Goal: Task Accomplishment & Management: Manage account settings

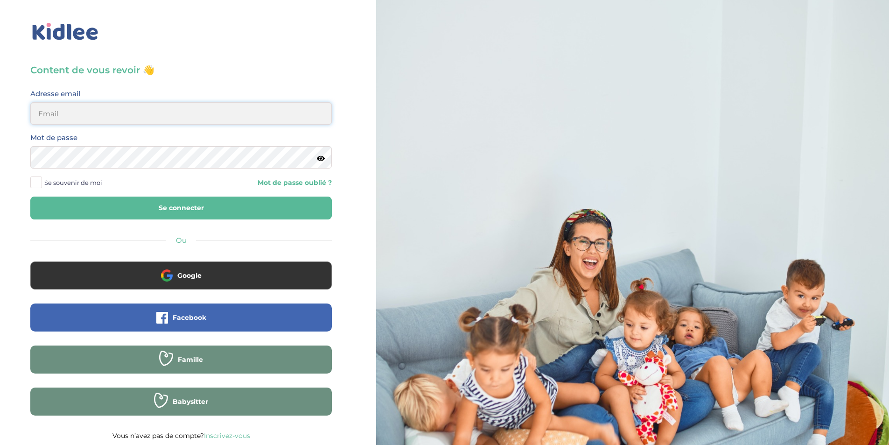
click at [134, 114] on input "email" at bounding box center [181, 113] width 302 height 22
click at [86, 112] on input "email" at bounding box center [181, 113] width 302 height 22
paste input "[EMAIL_ADDRESS][DOMAIN_NAME]"
click at [40, 110] on input "m_billas@yahoo.com" at bounding box center [181, 113] width 302 height 22
type input "m_billas@yahoo.com"
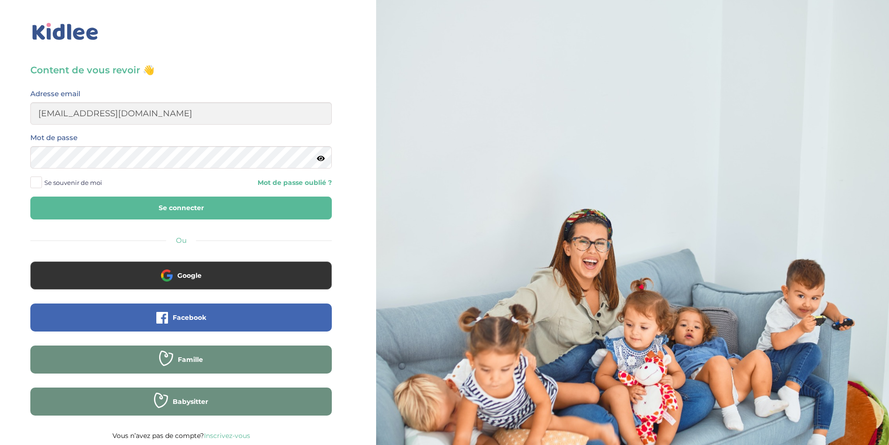
click at [119, 209] on button "Se connecter" at bounding box center [181, 208] width 302 height 23
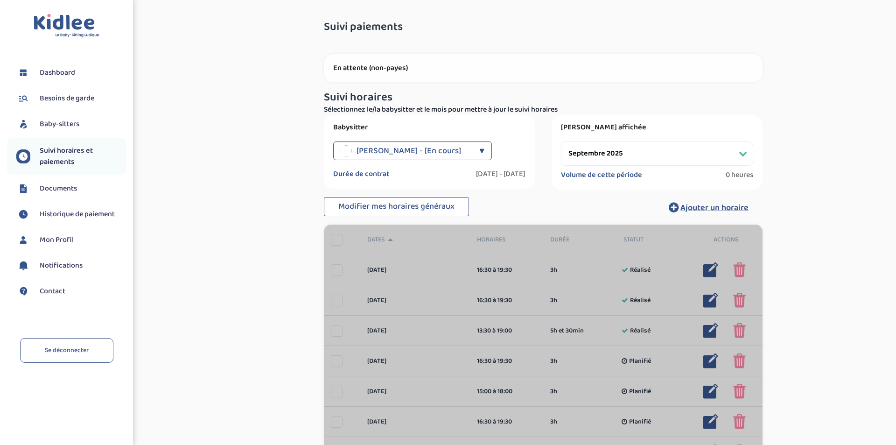
select select "septembre 2025"
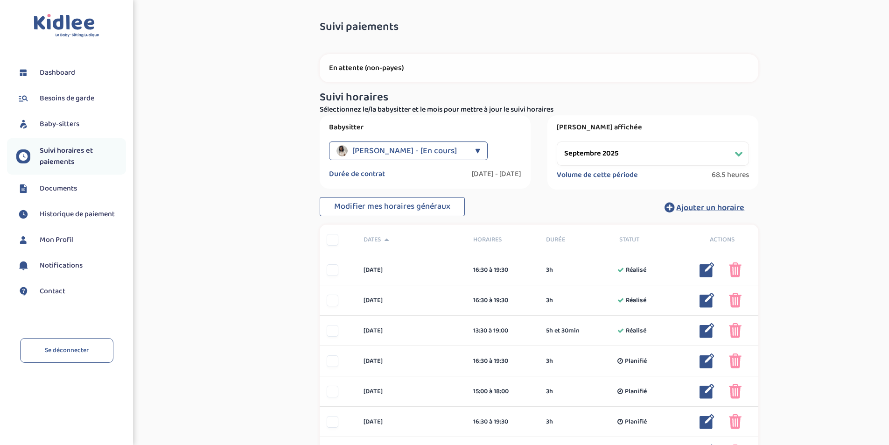
click at [61, 186] on span "Documents" at bounding box center [58, 188] width 37 height 11
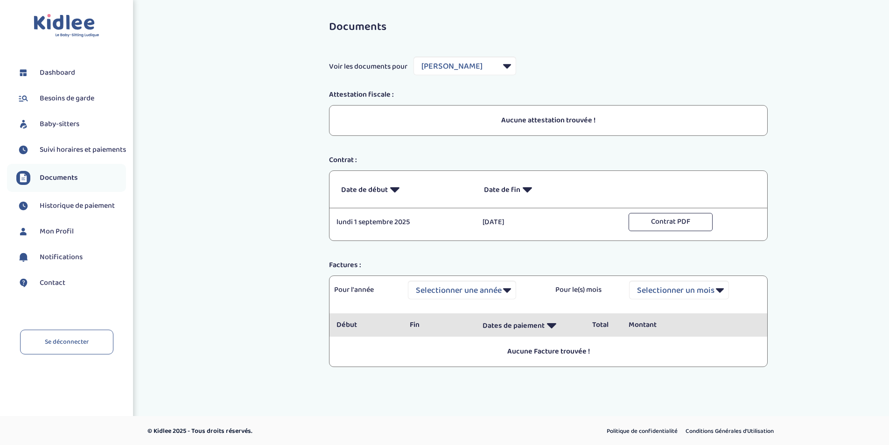
select select "8432"
click at [49, 285] on span "Contact" at bounding box center [53, 282] width 26 height 11
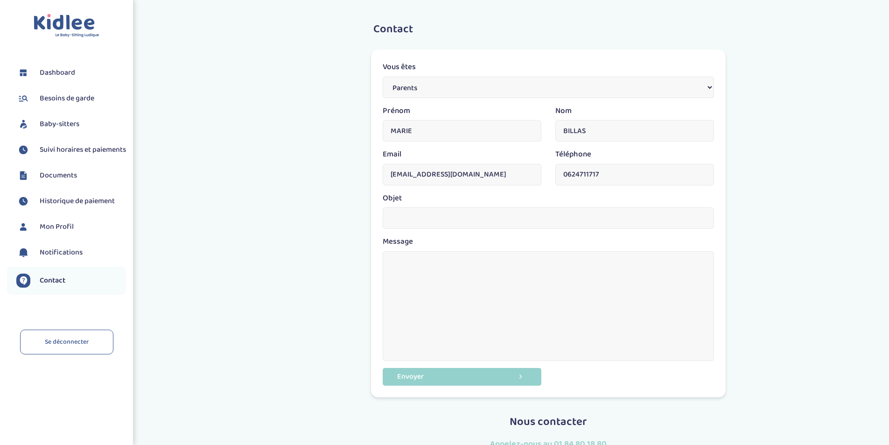
drag, startPoint x: 486, startPoint y: 174, endPoint x: 326, endPoint y: 174, distance: 159.7
click at [326, 174] on div "Contact Vous êtes Parents Babysitter Une entreprise Prénom MARIE Nom BILLAS Ema…" at bounding box center [548, 266] width 709 height 518
click at [676, 83] on select "Parents Babysitter Une entreprise" at bounding box center [548, 87] width 331 height 21
click at [383, 77] on select "Parents Babysitter Une entreprise" at bounding box center [548, 87] width 331 height 21
click at [442, 182] on input "jb.acamer" at bounding box center [462, 174] width 159 height 21
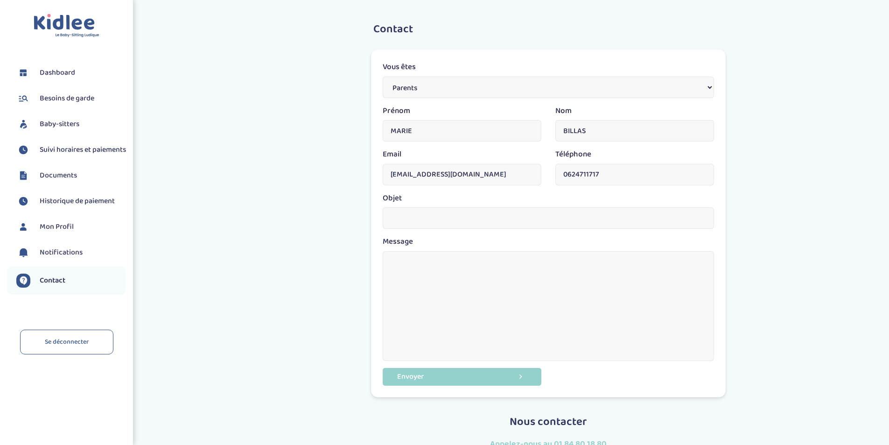
type input "jb.acamer@googlemail.com"
click at [439, 218] on input "text" at bounding box center [548, 217] width 331 height 21
type input "Code NAN"
click at [423, 276] on textarea at bounding box center [548, 306] width 331 height 110
type textarea "Bonjour Je souhaiterais régler une partie de votre prestation d"
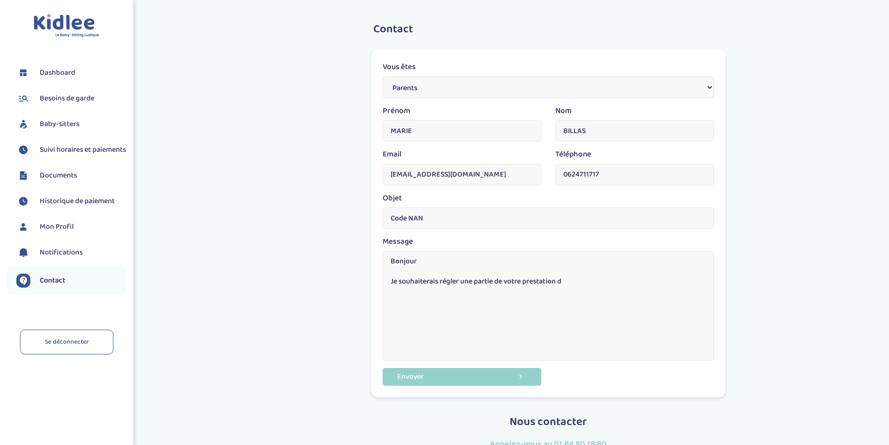
drag, startPoint x: 574, startPoint y: 175, endPoint x: 656, endPoint y: 186, distance: 82.9
click at [656, 186] on div "Téléphone 0624711717" at bounding box center [635, 170] width 173 height 44
type input "0683068555"
click at [603, 287] on textarea "Bonjour Je souhaiterais régler une partie de votre prestation d" at bounding box center [548, 306] width 331 height 110
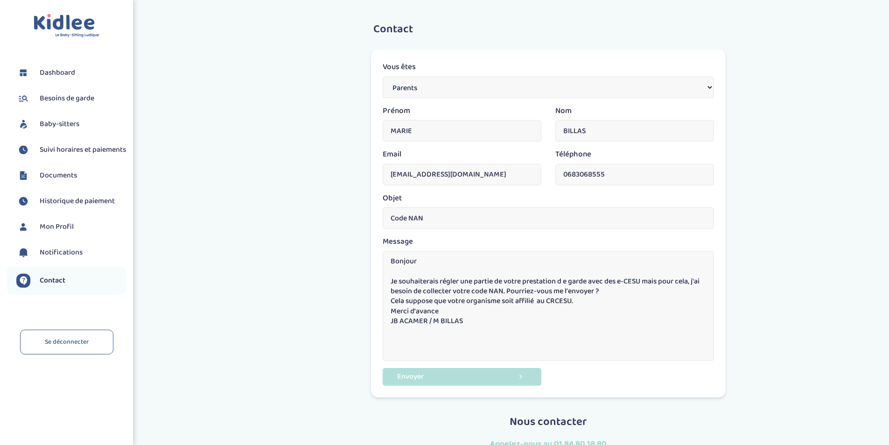
type textarea "Bonjour Je souhaiterais régler une partie de votre prestation d e garde avec de…"
click at [409, 380] on button "Envoyer" at bounding box center [462, 376] width 159 height 17
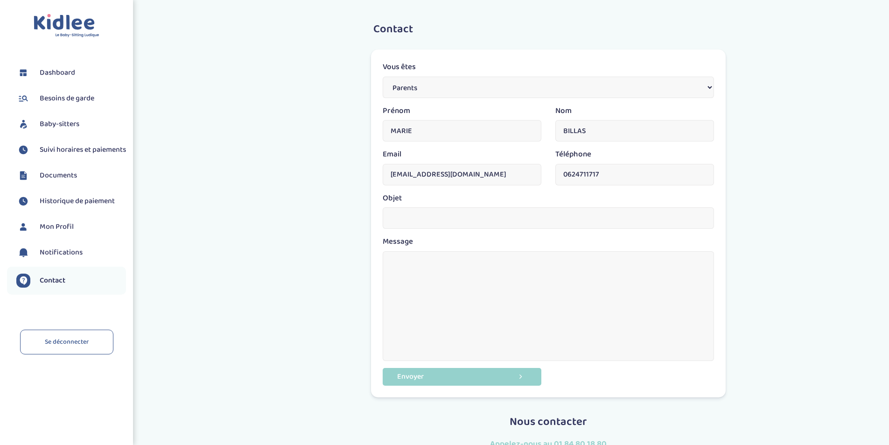
click at [59, 127] on span "Baby-sitters" at bounding box center [60, 124] width 40 height 11
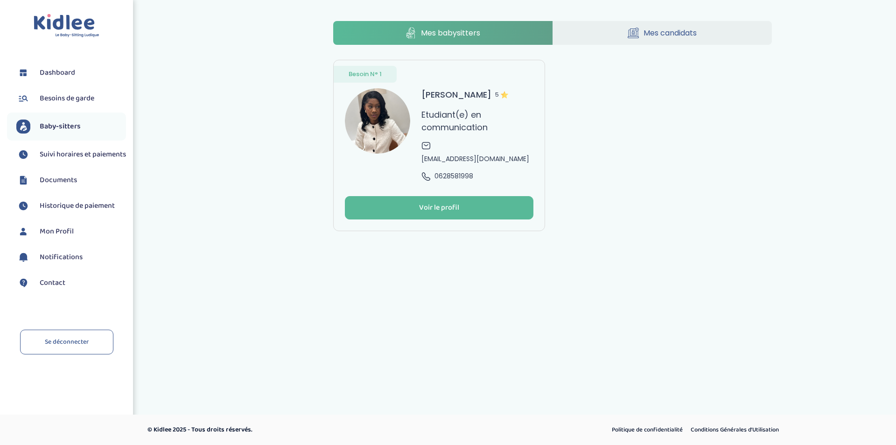
click at [700, 33] on link "Mes candidats" at bounding box center [662, 33] width 219 height 24
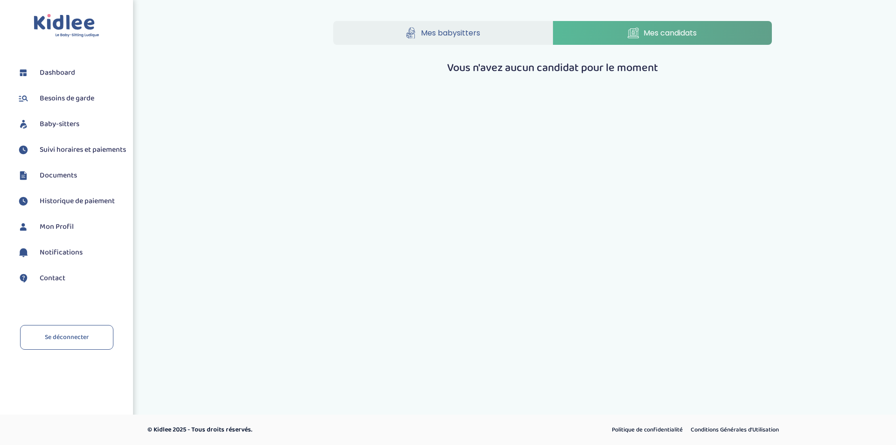
click at [422, 41] on link "Mes babysitters" at bounding box center [442, 33] width 219 height 24
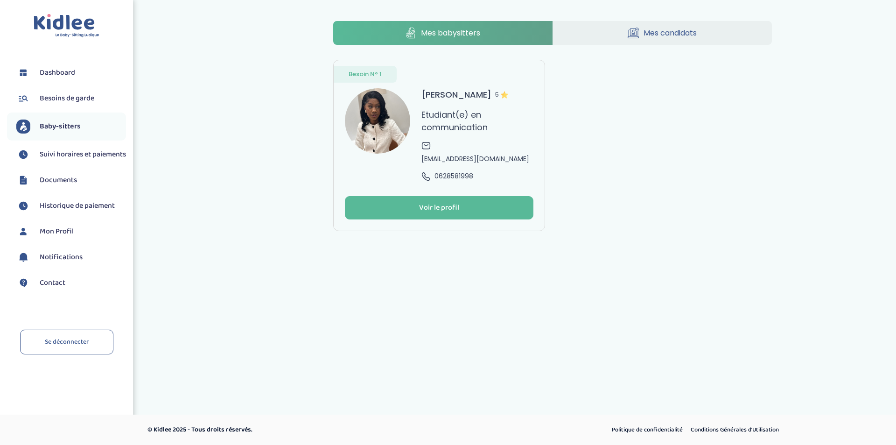
click at [60, 186] on span "Documents" at bounding box center [58, 180] width 37 height 11
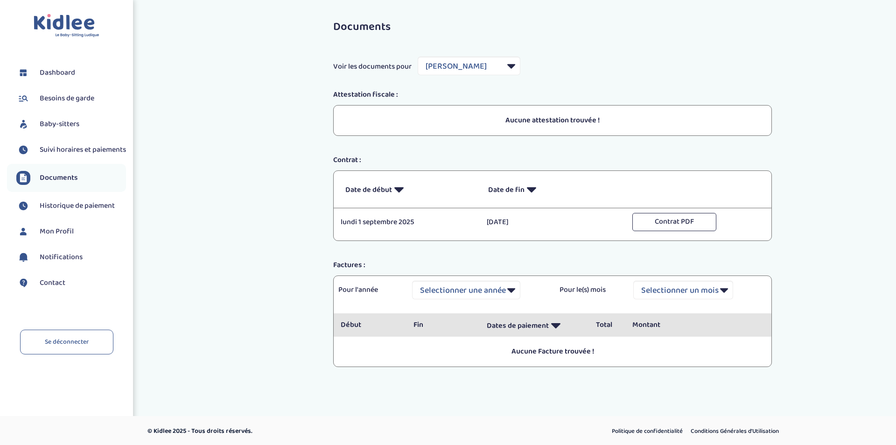
select select "8432"
click at [52, 69] on span "Dashboard" at bounding box center [57, 72] width 35 height 11
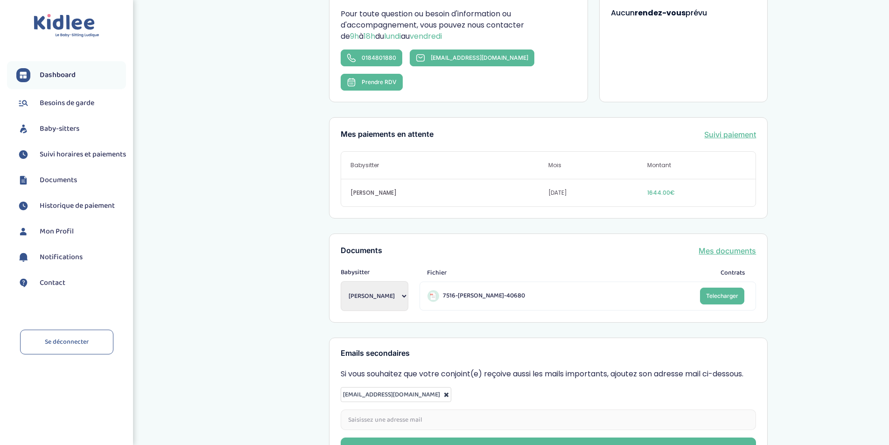
scroll to position [262, 0]
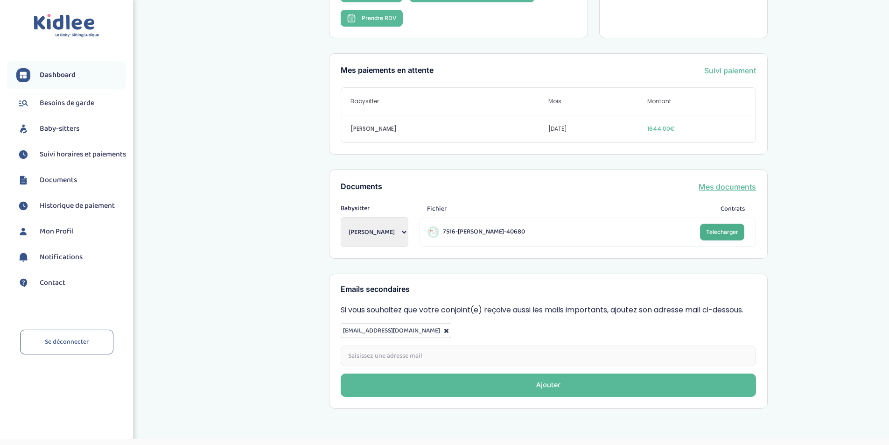
click at [703, 224] on link "Telecharger" at bounding box center [722, 232] width 44 height 17
click at [217, 291] on div "Mon dashboard Vous êtes à jour ! Bienvenue ! Retrouvez toutes les informations …" at bounding box center [548, 83] width 681 height 663
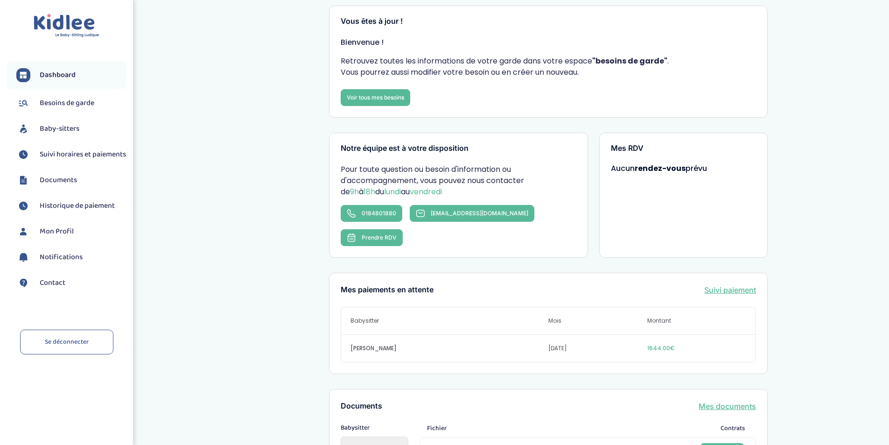
scroll to position [0, 0]
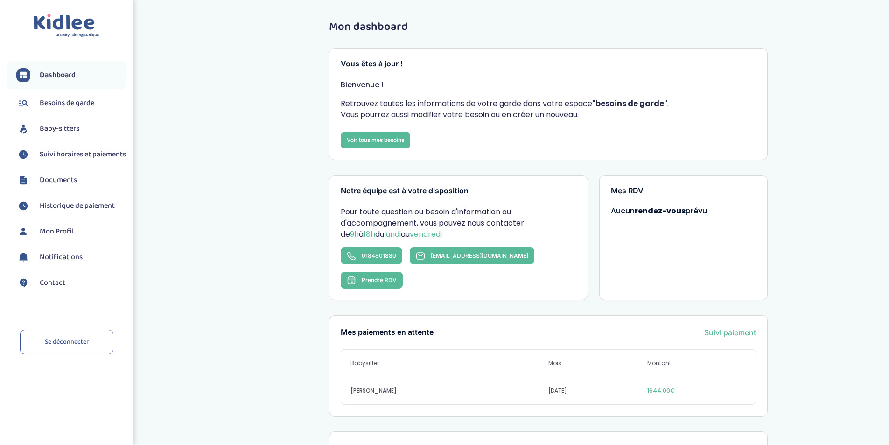
click at [56, 159] on span "Suivi horaires et paiements" at bounding box center [83, 154] width 86 height 11
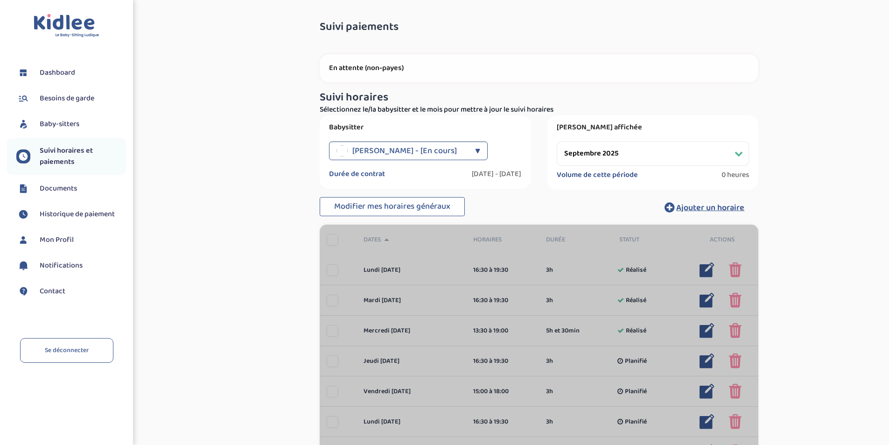
select select "septembre 2025"
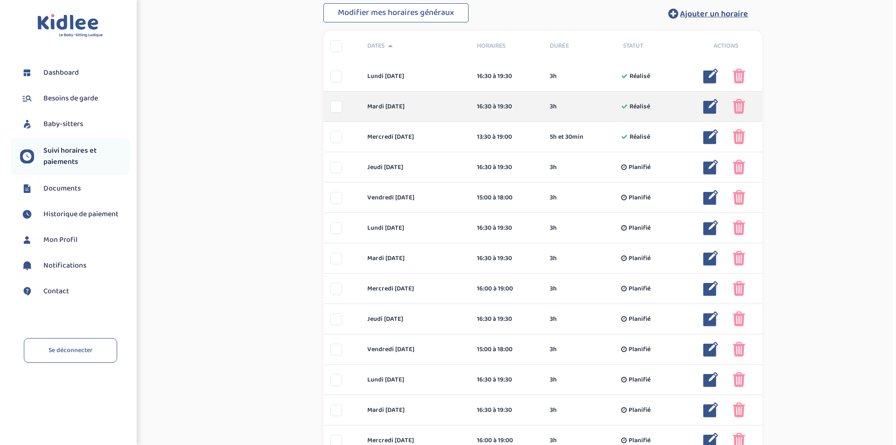
scroll to position [140, 0]
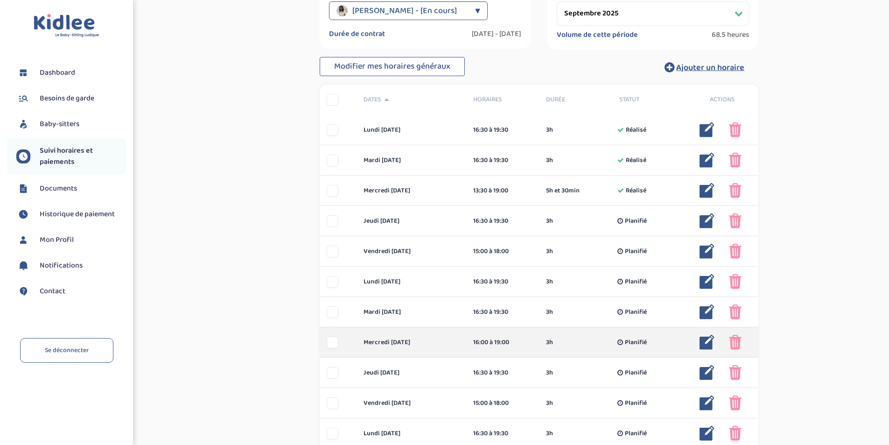
click at [710, 342] on img at bounding box center [707, 342] width 15 height 15
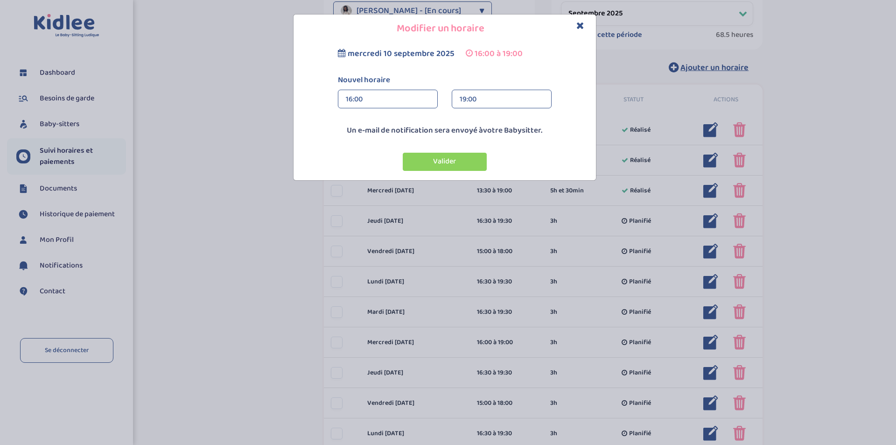
click at [351, 102] on div "16:00" at bounding box center [388, 99] width 84 height 19
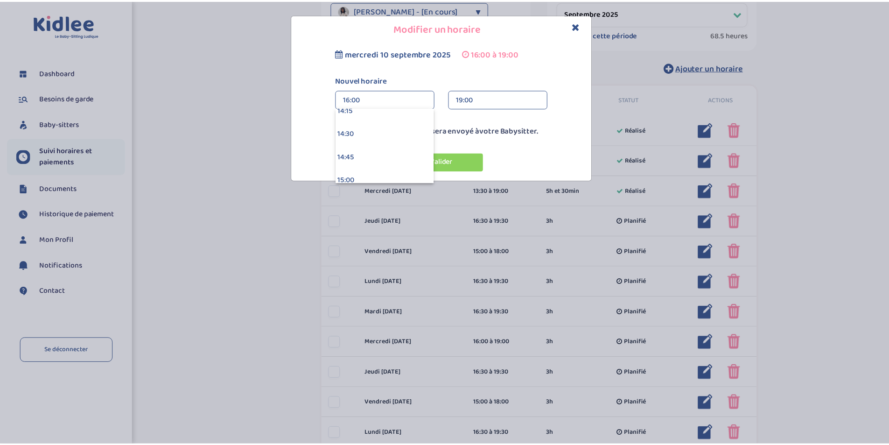
scroll to position [1350, 0]
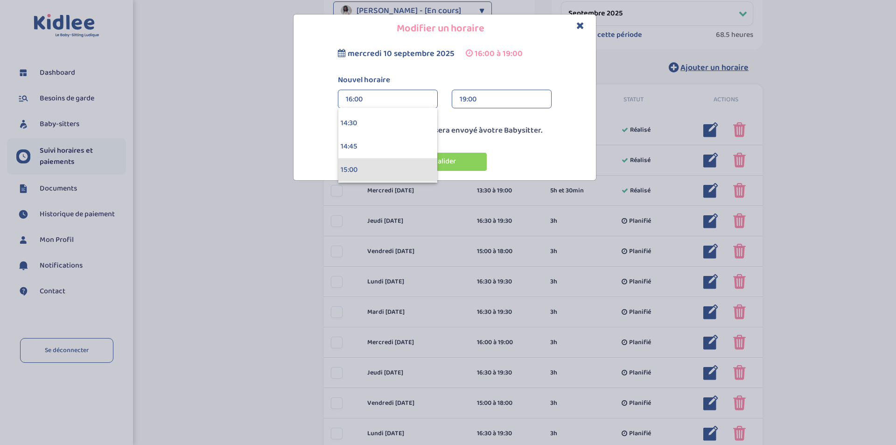
click at [349, 167] on div "15:00" at bounding box center [387, 169] width 99 height 23
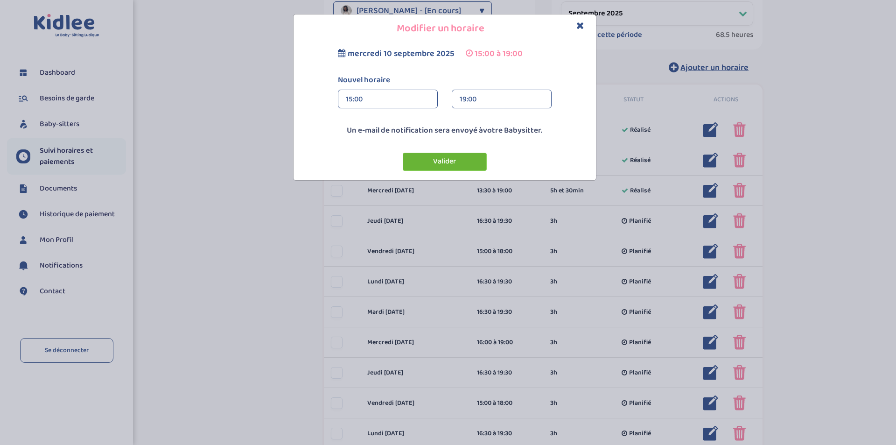
click at [423, 160] on button "Valider" at bounding box center [445, 162] width 84 height 18
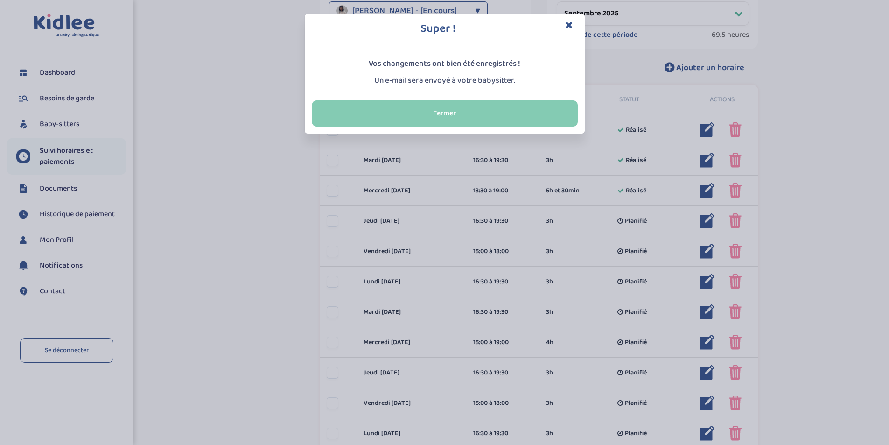
click at [467, 110] on button "Fermer" at bounding box center [445, 113] width 266 height 26
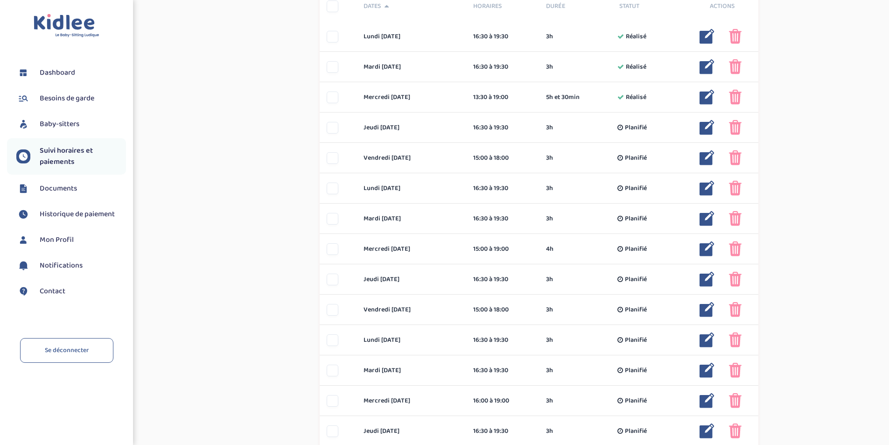
scroll to position [420, 0]
